Goal: Find specific page/section: Find specific page/section

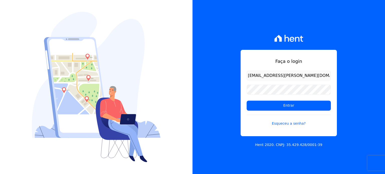
click at [269, 103] on input "Entrar" at bounding box center [289, 106] width 84 height 10
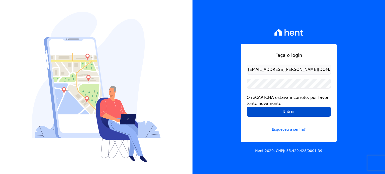
click at [279, 111] on input "Entrar" at bounding box center [289, 112] width 84 height 10
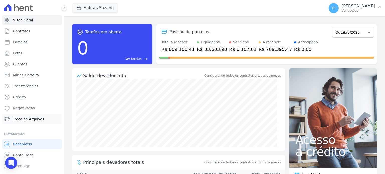
click at [28, 115] on link "Troca de Arquivos" at bounding box center [32, 119] width 60 height 10
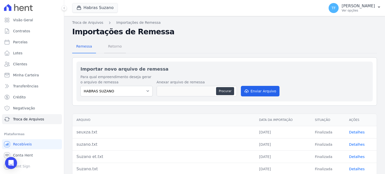
click at [121, 44] on span "Retorno" at bounding box center [115, 46] width 20 height 10
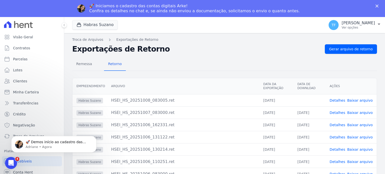
click at [379, 5] on div "Fechar" at bounding box center [378, 6] width 5 height 3
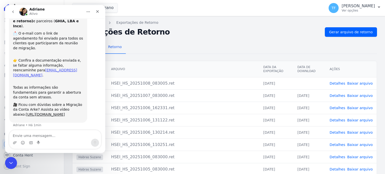
scroll to position [38, 0]
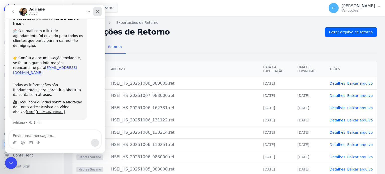
click at [101, 11] on div "Fechar" at bounding box center [97, 11] width 9 height 9
